Goal: Find contact information: Find contact information

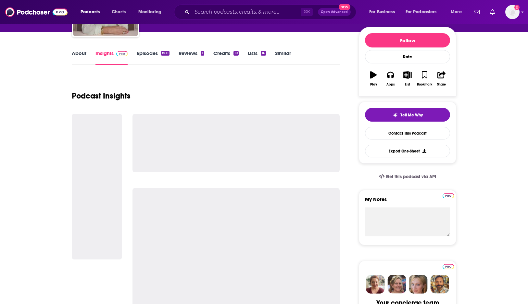
scroll to position [74, 0]
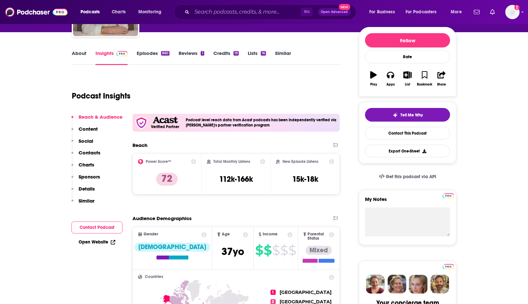
click at [89, 127] on p "Content" at bounding box center [88, 129] width 19 height 6
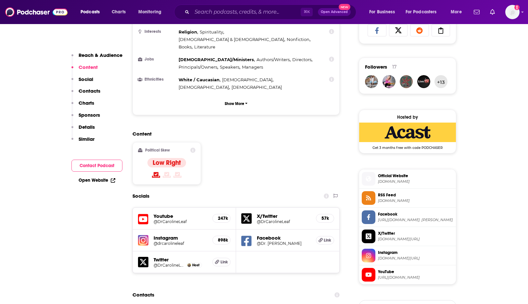
click at [90, 91] on p "Contacts" at bounding box center [90, 91] width 22 height 6
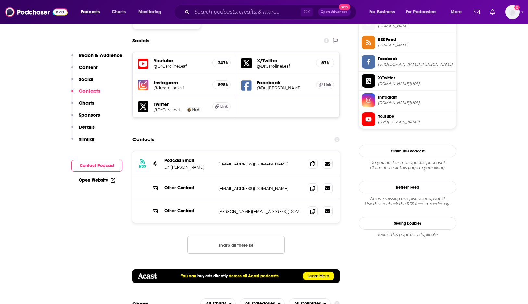
scroll to position [601, 0]
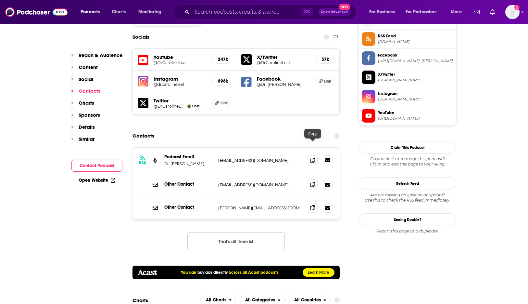
click at [315, 182] on icon at bounding box center [313, 184] width 5 height 5
click at [225, 6] on div "⌘ K Open Advanced New" at bounding box center [265, 12] width 182 height 15
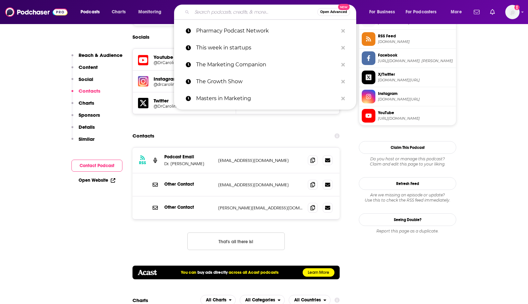
click at [217, 12] on input "Search podcasts, credits, & more..." at bounding box center [254, 12] width 125 height 10
paste input "Conversations with [PERSON_NAME]"
type input "Conversations with [PERSON_NAME]"
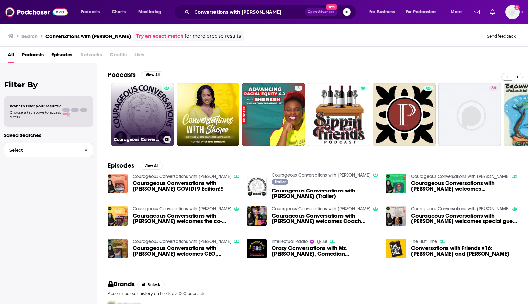
click at [121, 122] on link "Courageous Conversations with [PERSON_NAME]" at bounding box center [142, 114] width 63 height 63
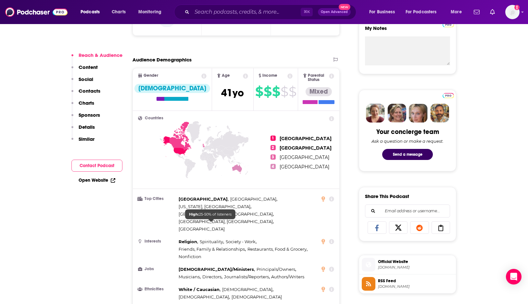
scroll to position [356, 0]
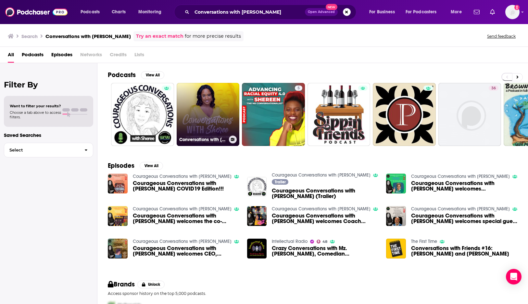
click at [194, 101] on link "Conversations with [PERSON_NAME]" at bounding box center [208, 114] width 63 height 63
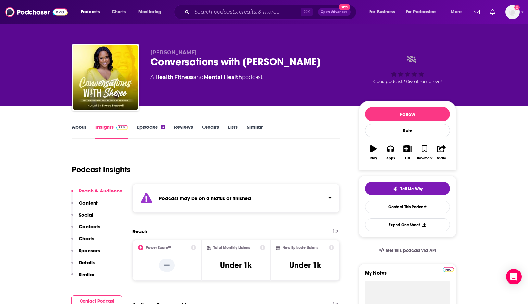
click at [84, 226] on p "Contacts" at bounding box center [90, 226] width 22 height 6
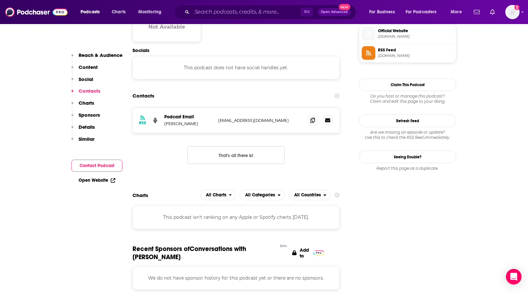
scroll to position [462, 0]
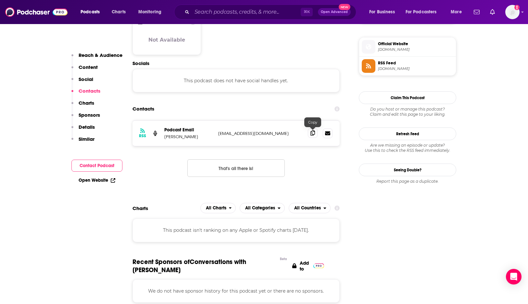
click at [314, 135] on icon at bounding box center [313, 132] width 5 height 5
click at [208, 15] on input "Search podcasts, credits, & more..." at bounding box center [246, 12] width 109 height 10
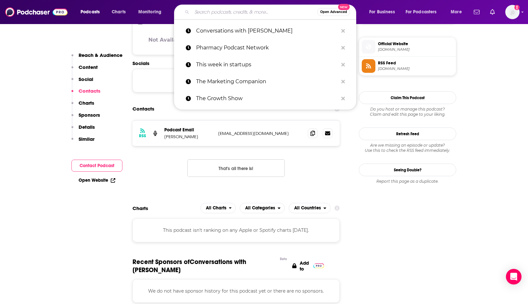
paste input "Metabolic Mind"
type input "Metabolic Mind"
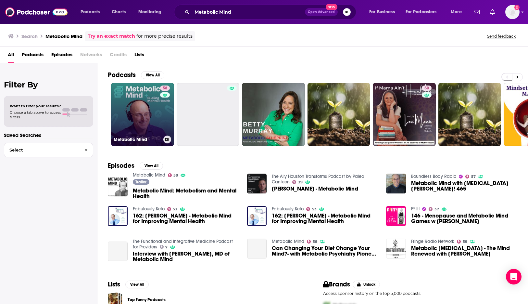
click at [147, 121] on link "58 Metabolic Mind" at bounding box center [142, 114] width 63 height 63
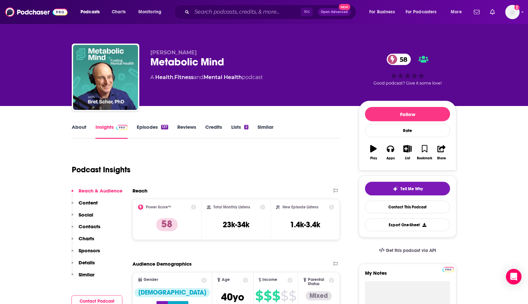
scroll to position [16, 0]
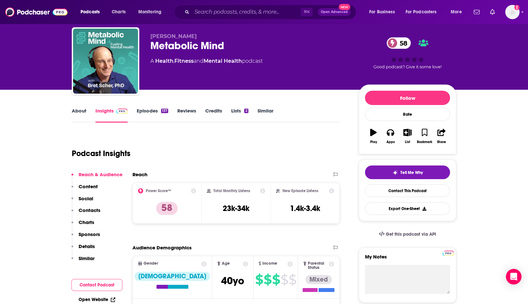
click at [82, 212] on p "Contacts" at bounding box center [90, 210] width 22 height 6
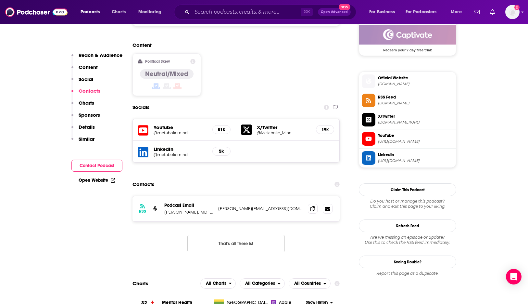
scroll to position [550, 0]
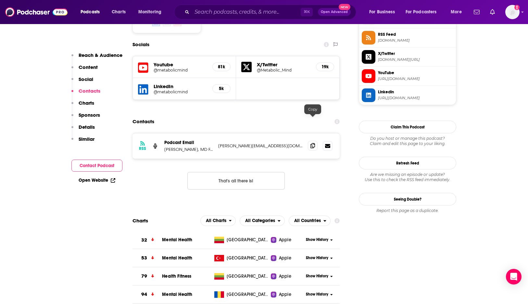
click at [309, 141] on span at bounding box center [313, 146] width 10 height 10
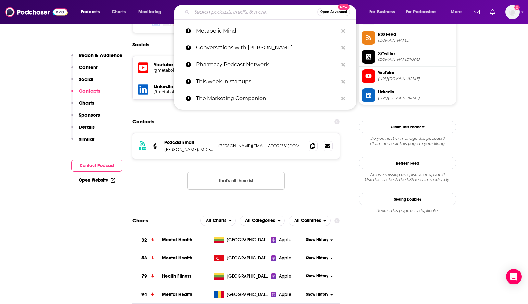
click at [204, 14] on input "Search podcasts, credits, & more..." at bounding box center [254, 12] width 125 height 10
paste input "This is bipolar"
type input "This is bipolar"
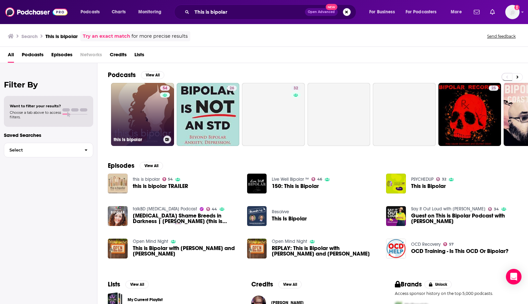
click at [154, 109] on link "54 this is bipolar" at bounding box center [142, 114] width 63 height 63
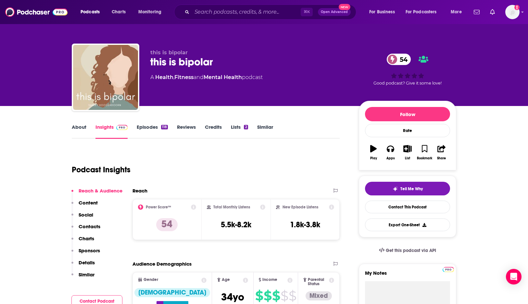
click at [93, 226] on p "Contacts" at bounding box center [90, 226] width 22 height 6
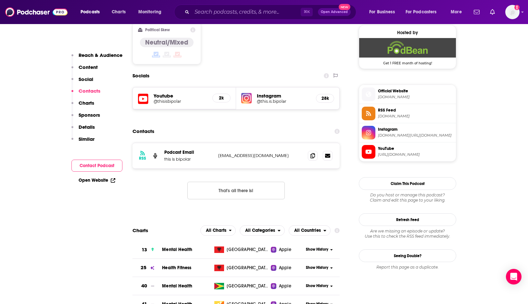
scroll to position [529, 0]
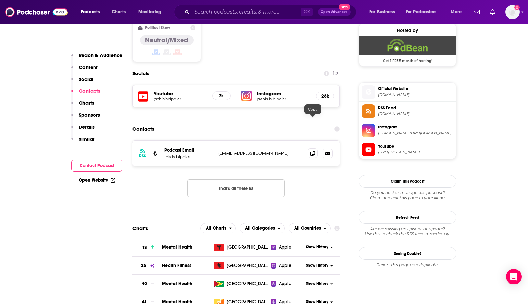
click at [315, 150] on icon at bounding box center [313, 152] width 5 height 5
click at [207, 14] on input "Search podcasts, credits, & more..." at bounding box center [246, 12] width 109 height 10
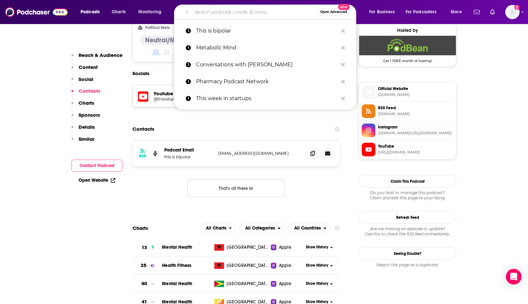
paste input "Psychiatry & [MEDICAL_DATA] Podcast"
type input "Psychiatry & [MEDICAL_DATA] Podcast"
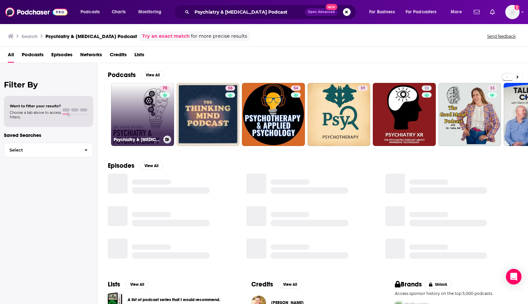
click at [166, 142] on button at bounding box center [167, 139] width 8 height 8
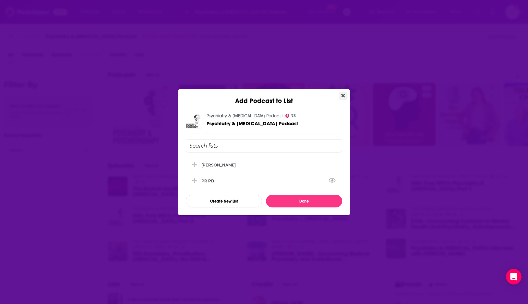
click at [345, 93] on button "Close" at bounding box center [343, 96] width 9 height 8
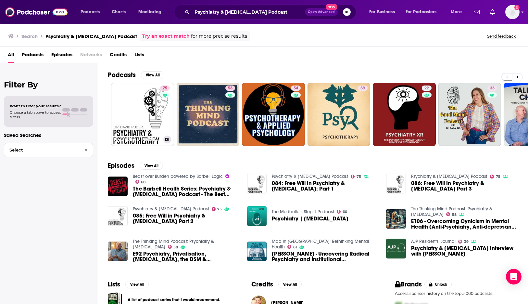
click at [158, 109] on link "75 Psychiatry & [MEDICAL_DATA] Podcast" at bounding box center [142, 114] width 63 height 63
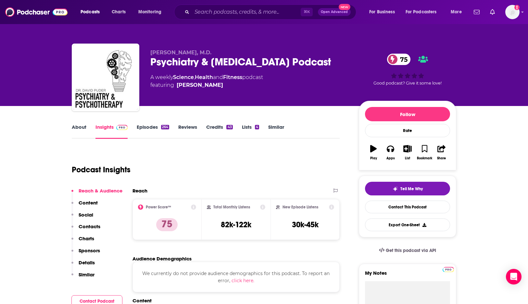
click at [84, 222] on button "Social" at bounding box center [82, 218] width 22 height 12
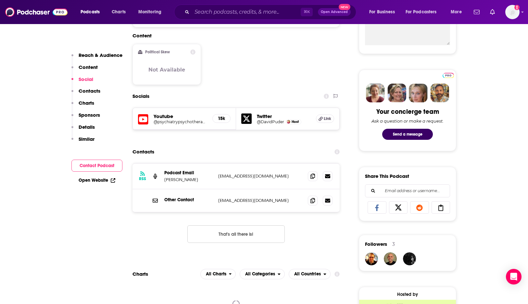
click at [90, 92] on p "Contacts" at bounding box center [90, 91] width 22 height 6
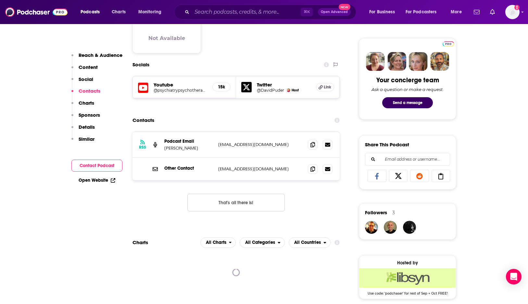
scroll to position [321, 0]
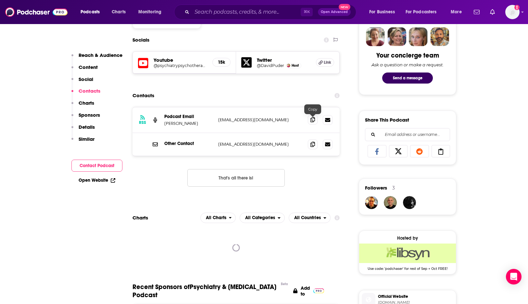
click at [313, 120] on icon at bounding box center [313, 119] width 5 height 5
